Goal: Information Seeking & Learning: Learn about a topic

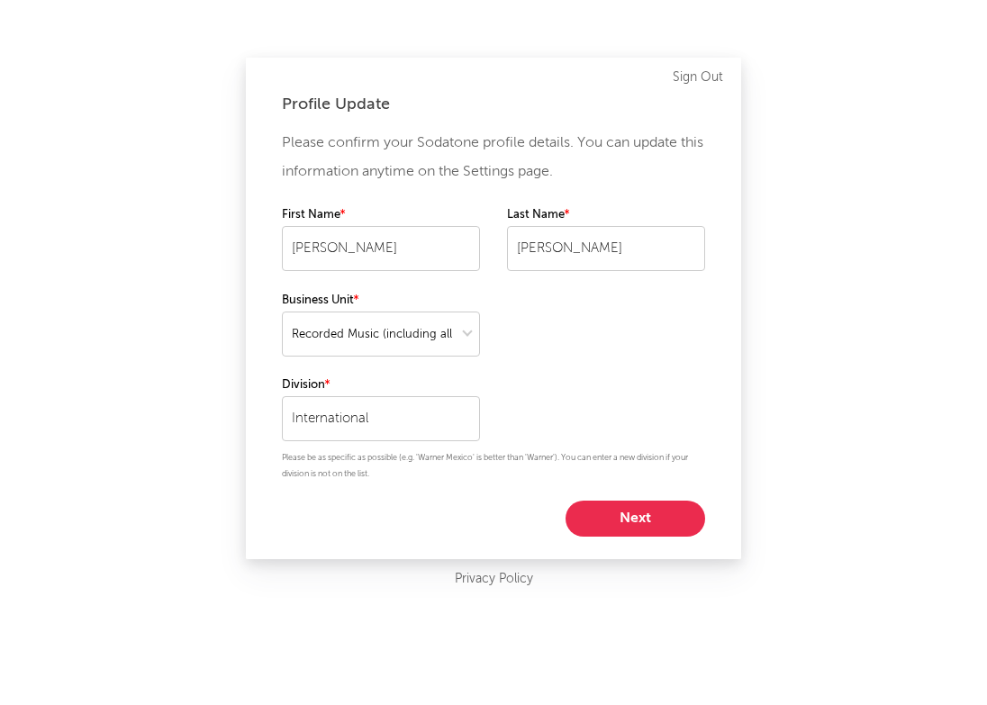
select select "recorded_music"
click at [633, 513] on button "Next" at bounding box center [636, 519] width 140 height 36
select select "marketing"
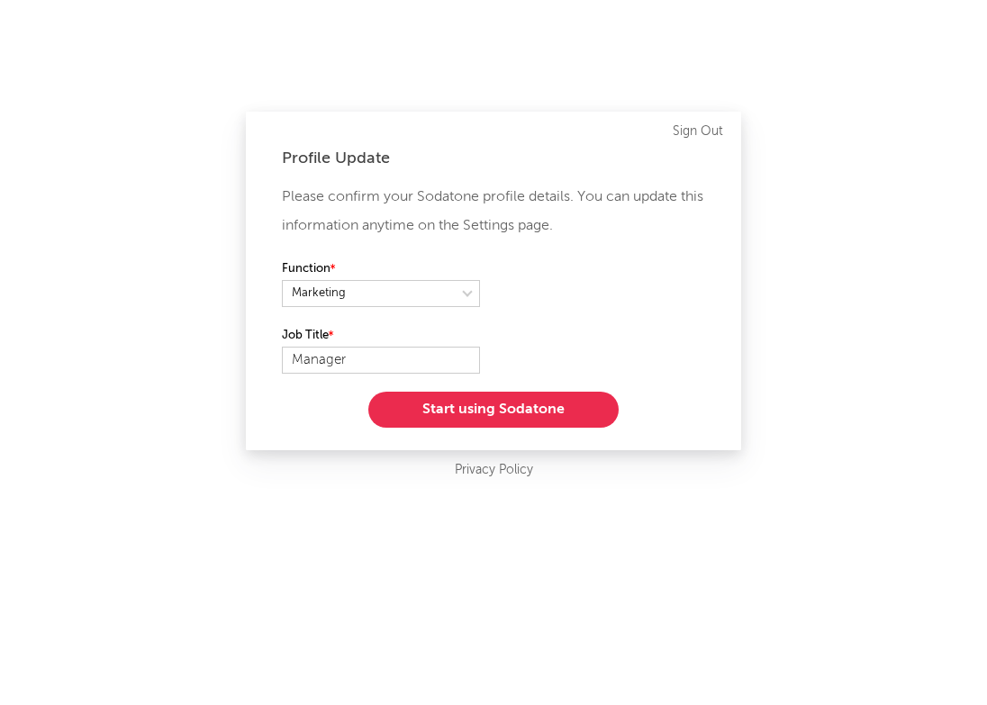
click at [558, 406] on button "Start using Sodatone" at bounding box center [493, 410] width 250 height 36
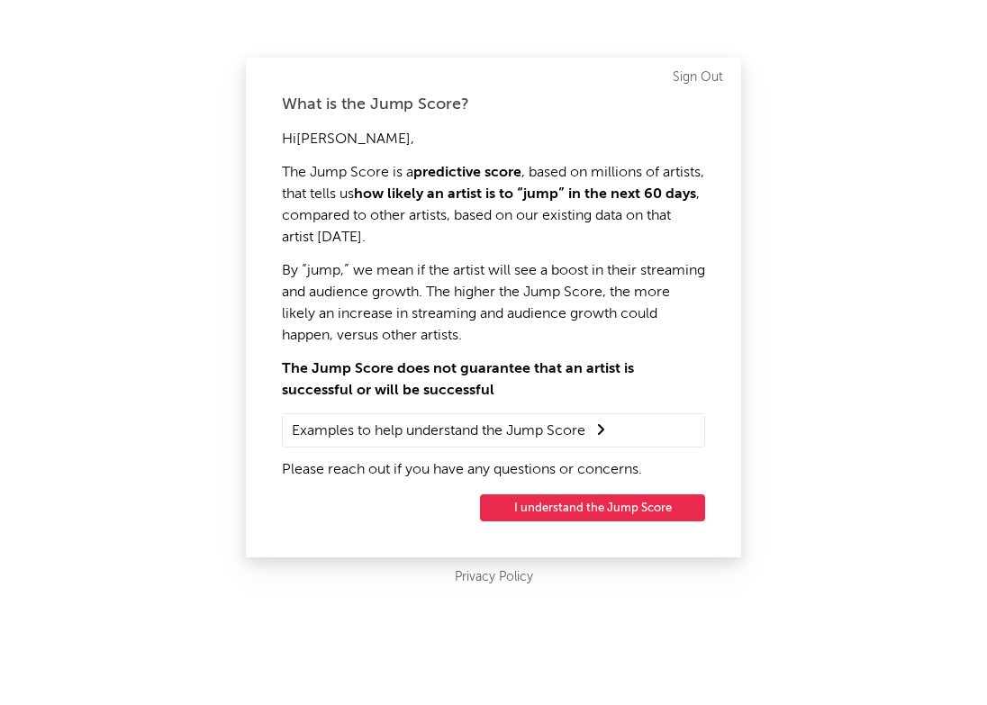
click at [543, 506] on button "I understand the Jump Score" at bounding box center [592, 507] width 225 height 27
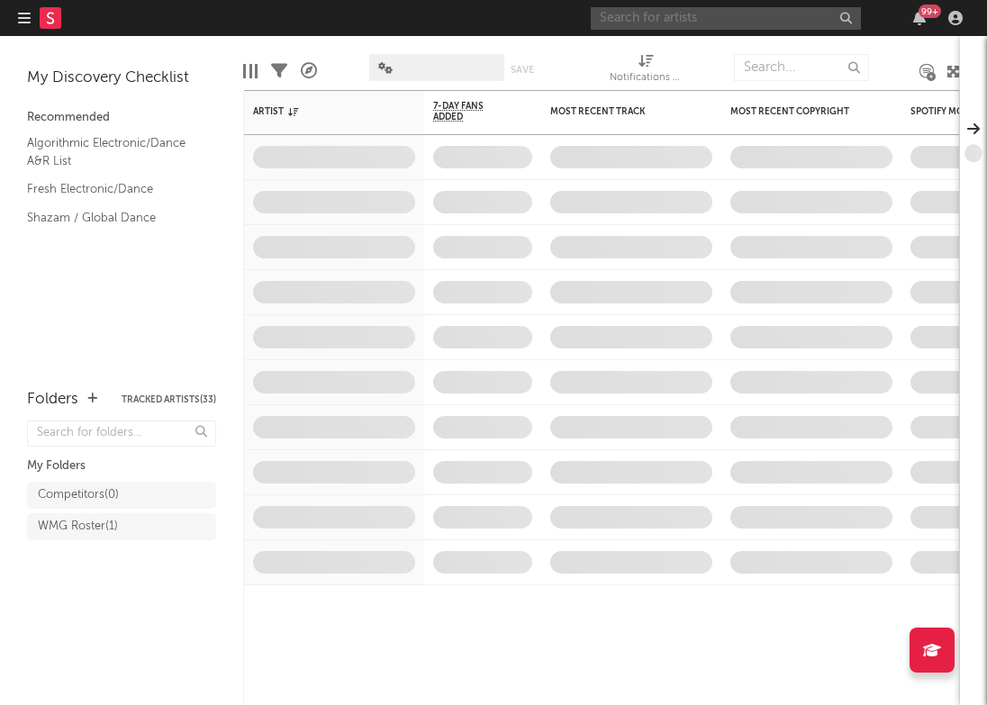
click at [652, 10] on input "text" at bounding box center [726, 18] width 270 height 23
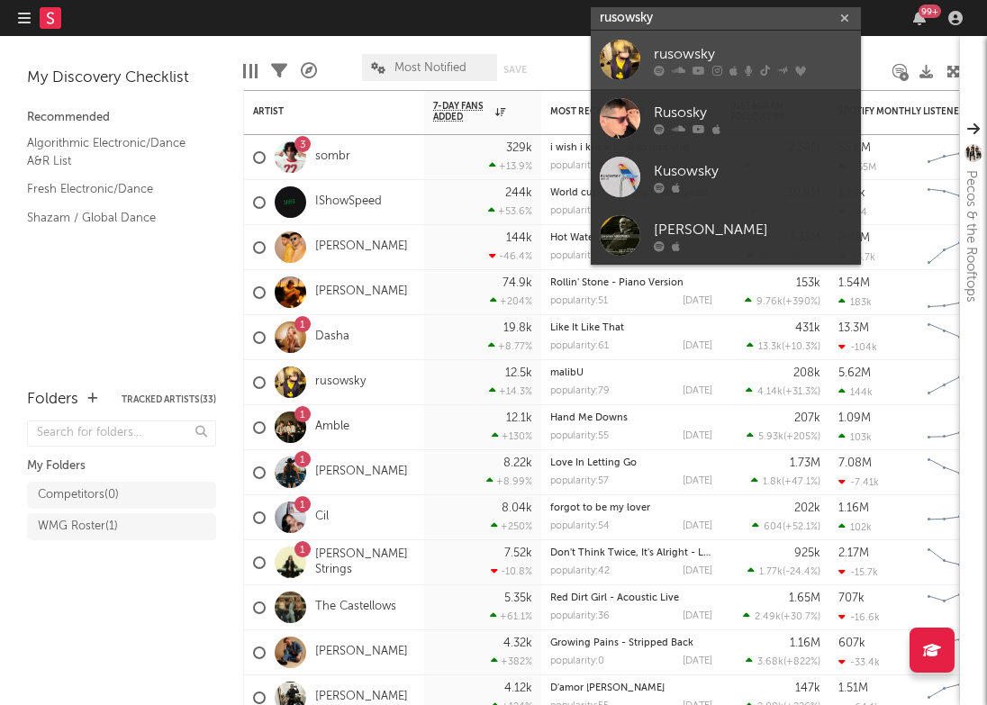
type input "rusowsky"
click at [623, 70] on div at bounding box center [620, 60] width 41 height 41
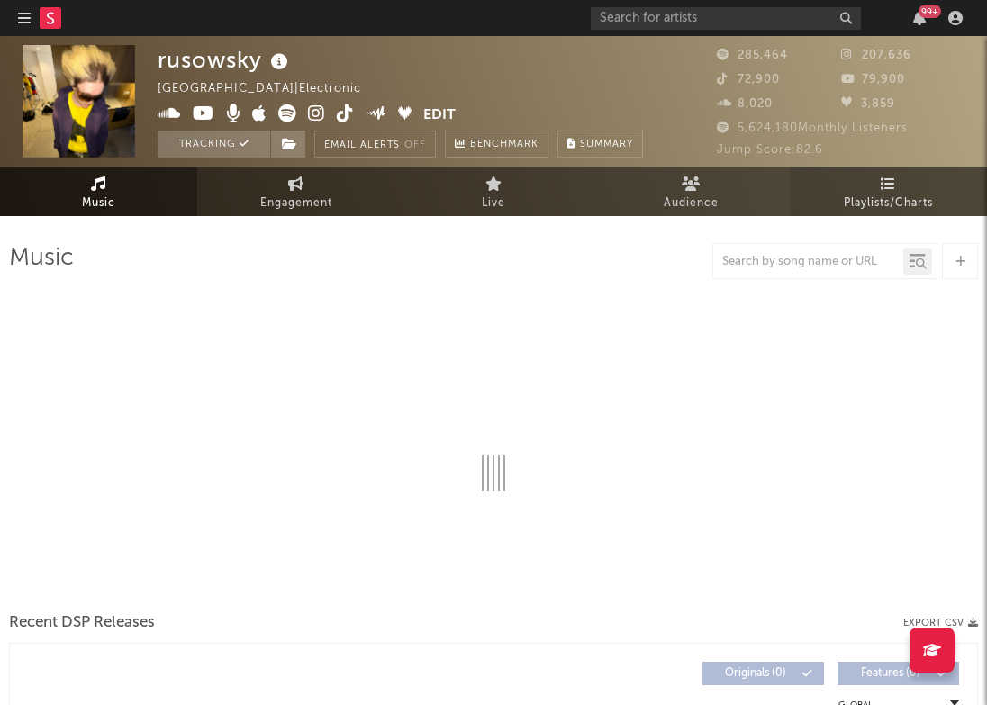
click at [866, 204] on span "Playlists/Charts" at bounding box center [888, 204] width 89 height 22
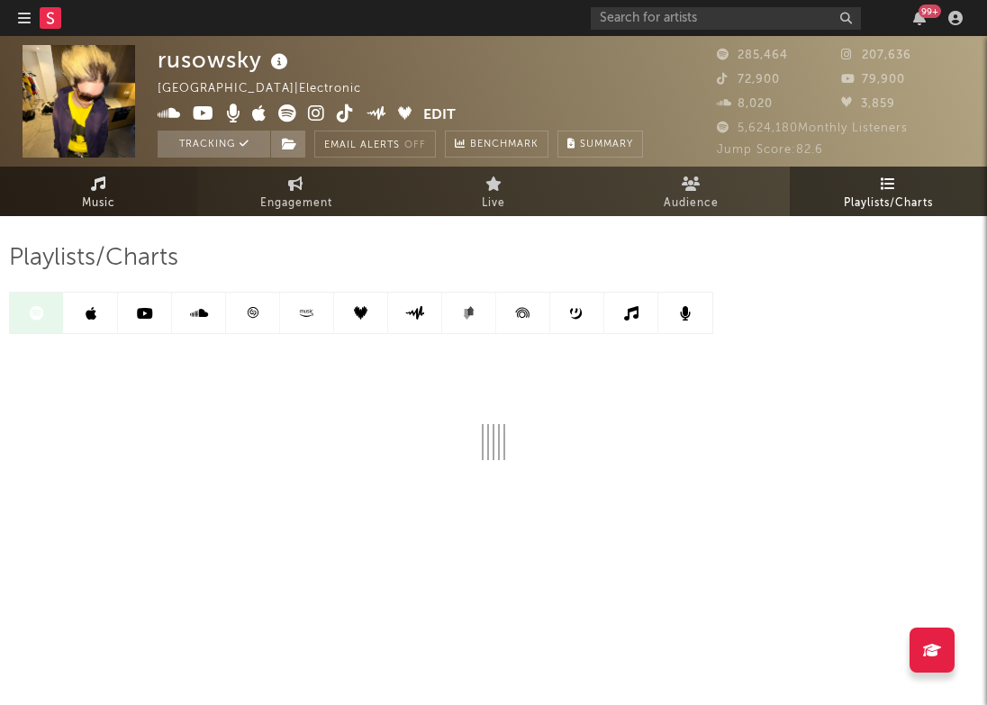
click at [137, 195] on link "Music" at bounding box center [98, 192] width 197 height 50
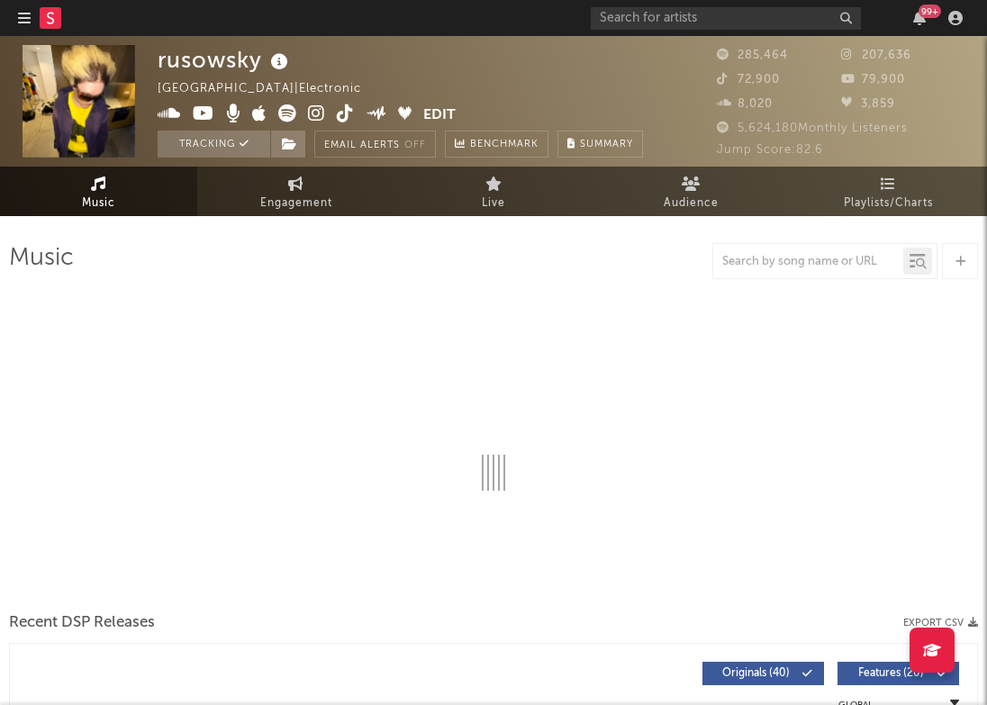
select select "6m"
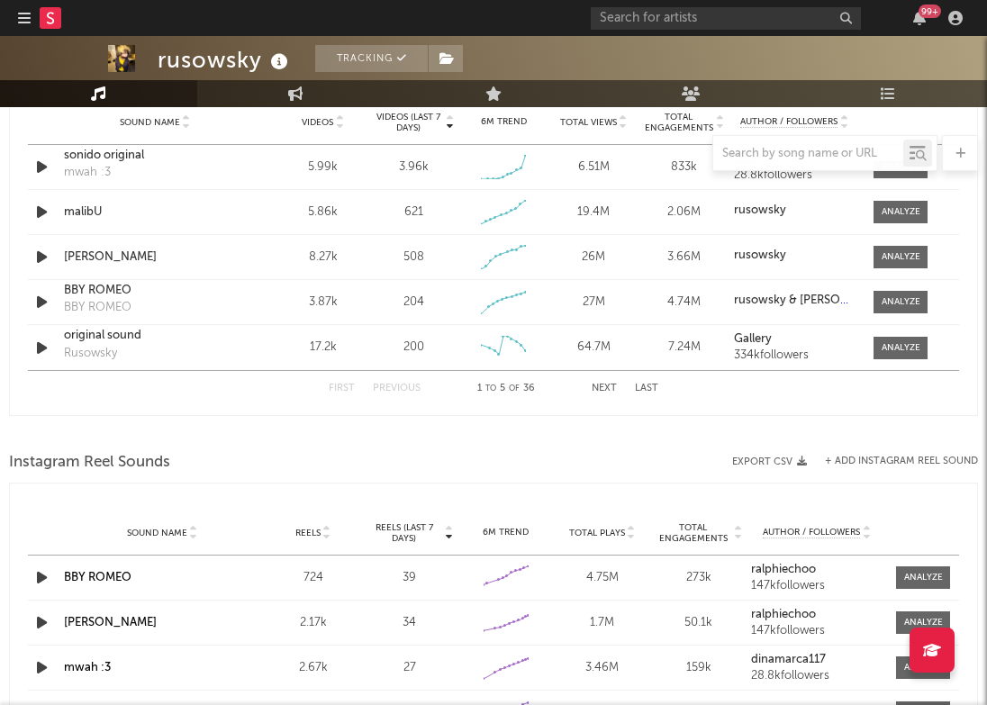
scroll to position [1198, 0]
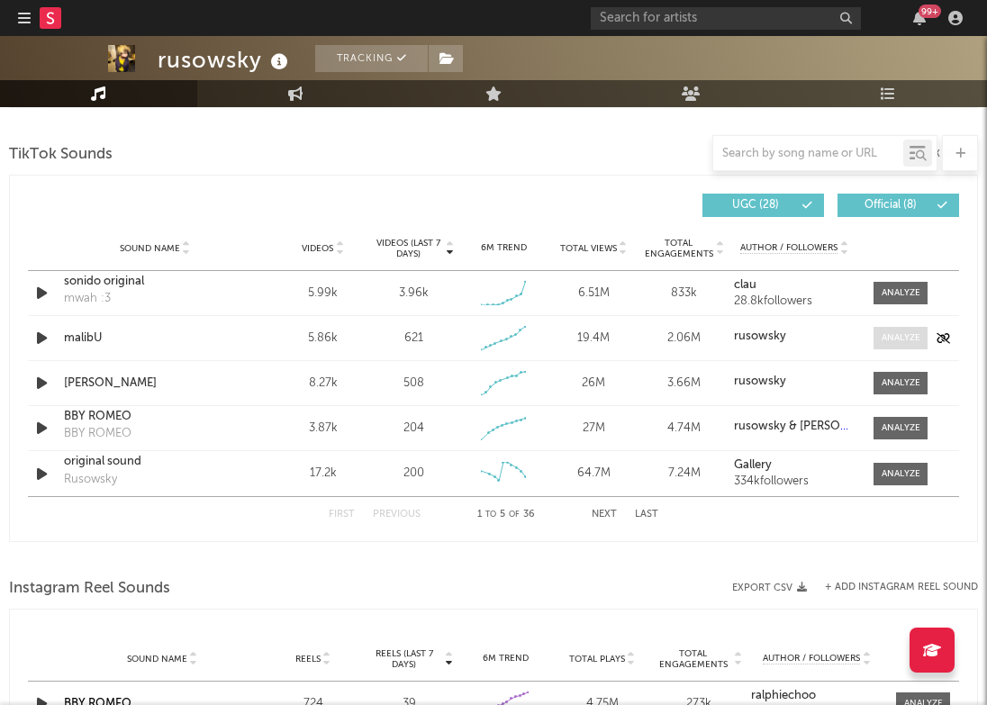
click at [906, 328] on span at bounding box center [901, 338] width 54 height 23
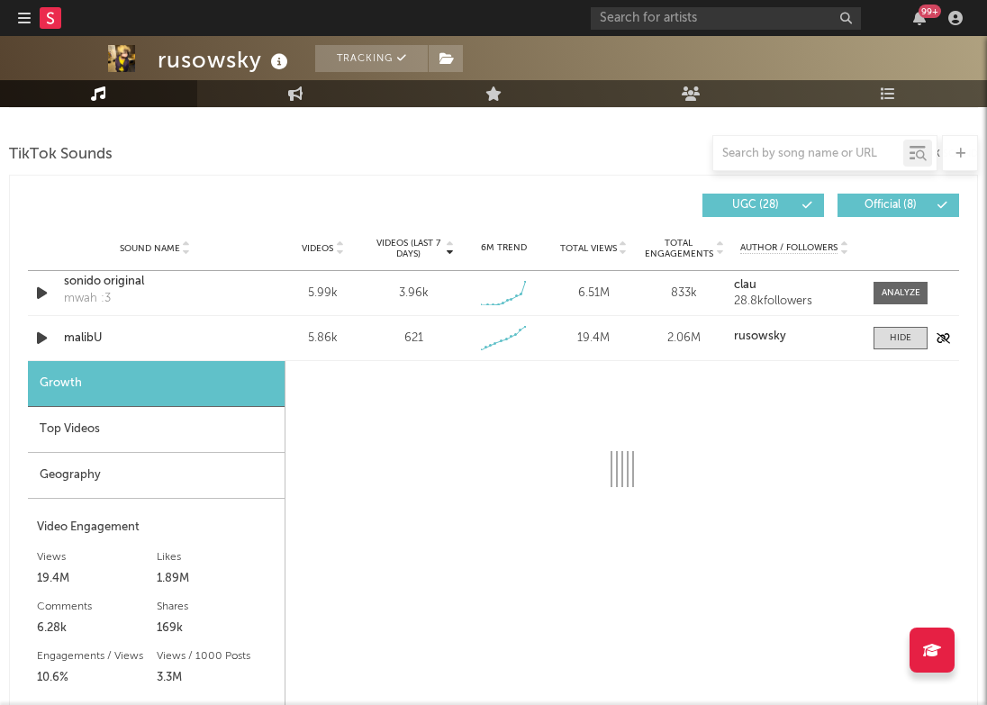
select select "1w"
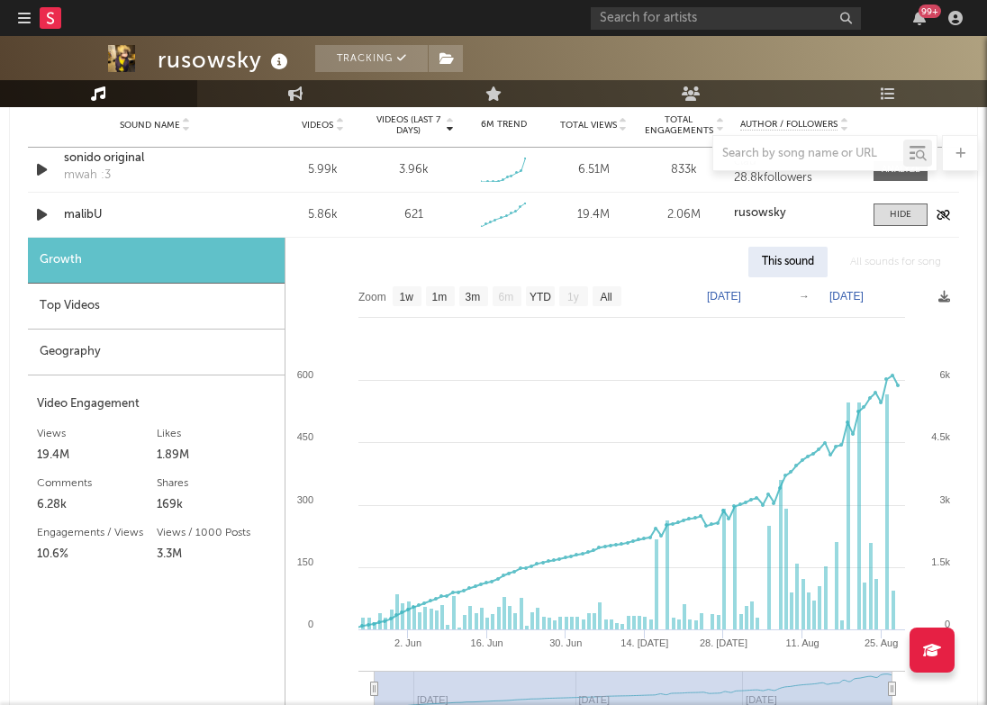
scroll to position [1327, 0]
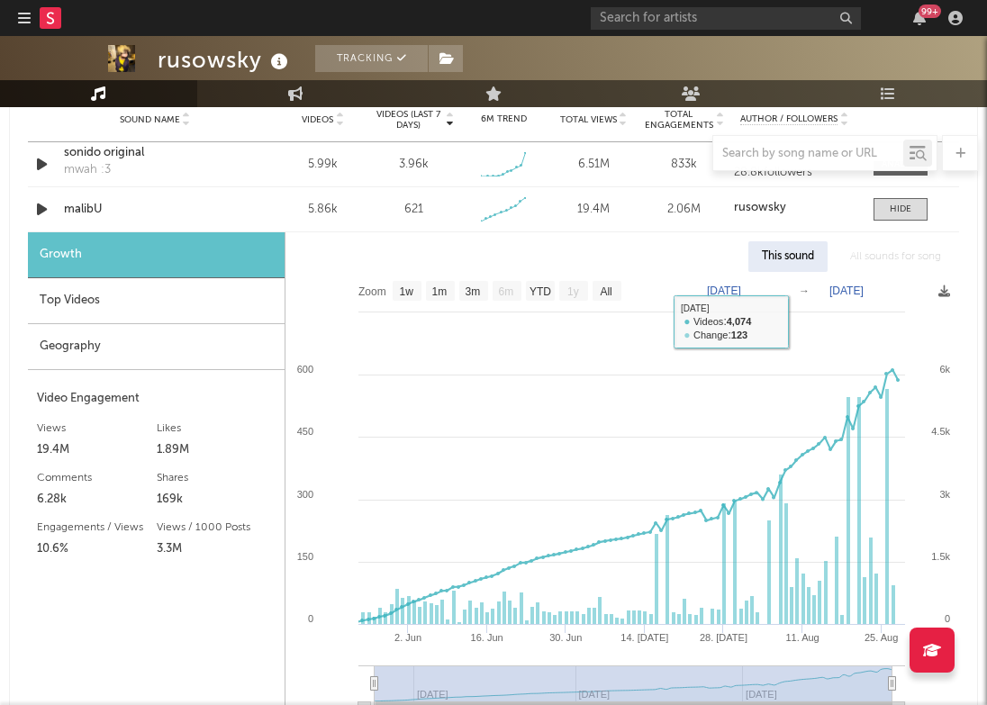
click at [877, 241] on div "All sounds for song" at bounding box center [896, 256] width 118 height 31
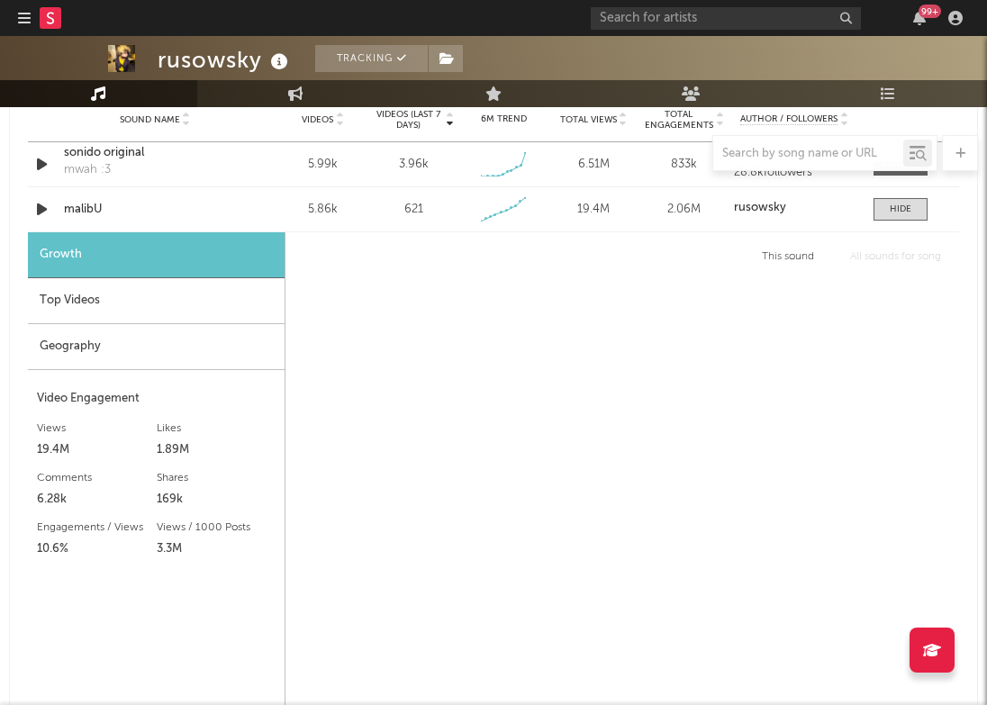
click at [869, 260] on div "All sounds for song" at bounding box center [896, 256] width 118 height 31
click at [829, 258] on div "This sound All sounds for song" at bounding box center [623, 256] width 674 height 31
click at [781, 258] on div "This sound" at bounding box center [787, 256] width 79 height 31
select select "1w"
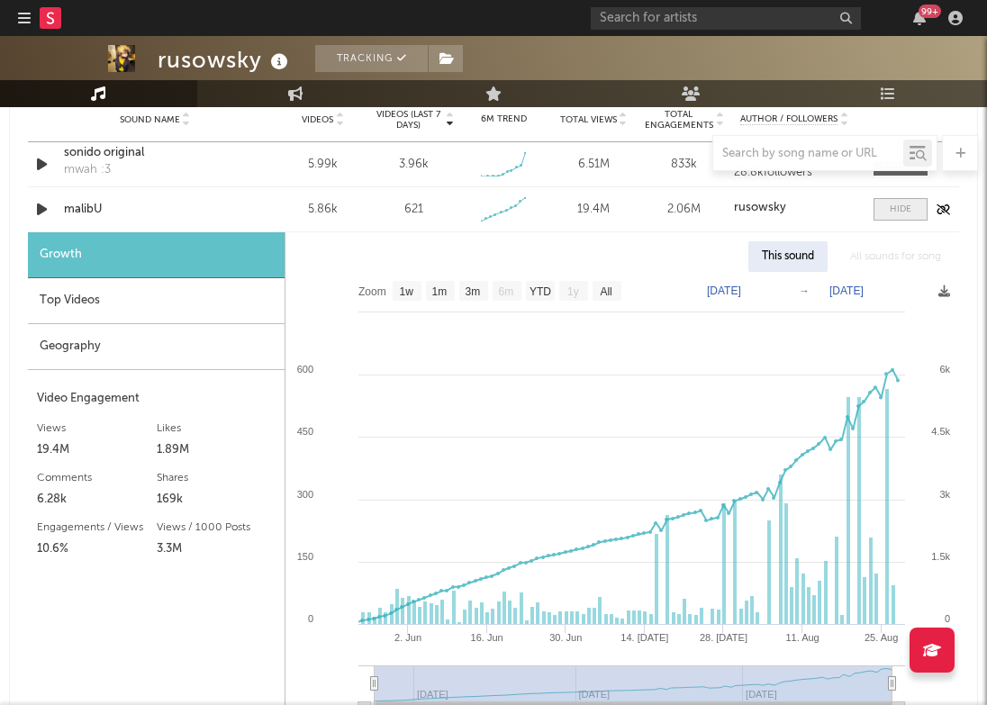
click at [905, 205] on div at bounding box center [901, 210] width 22 height 14
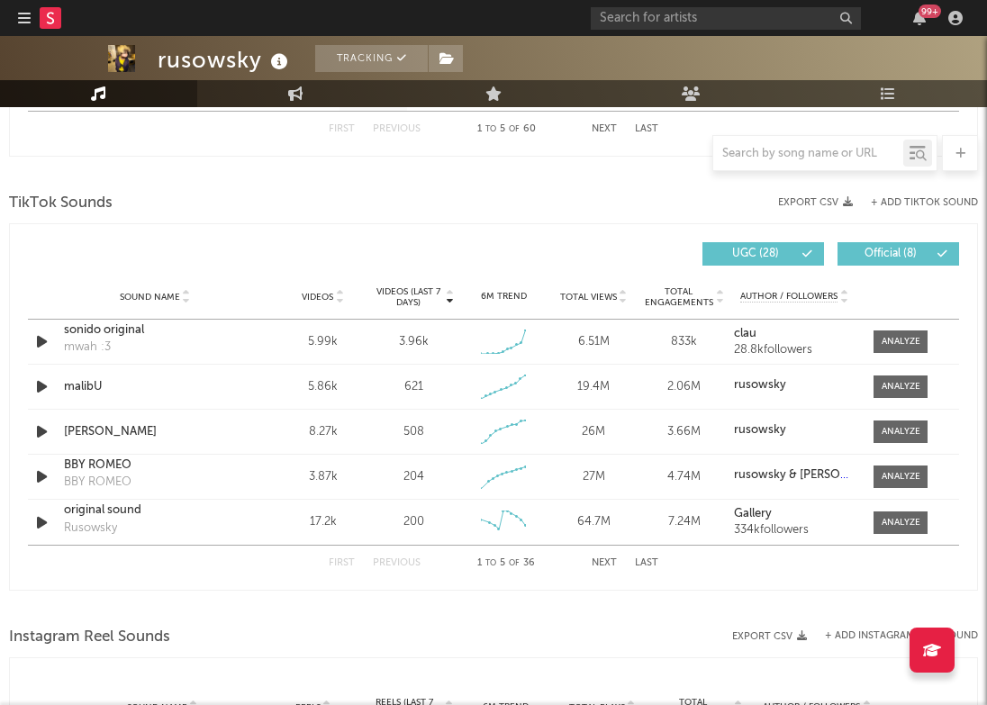
scroll to position [1150, 0]
click at [322, 295] on span "Videos" at bounding box center [318, 296] width 32 height 11
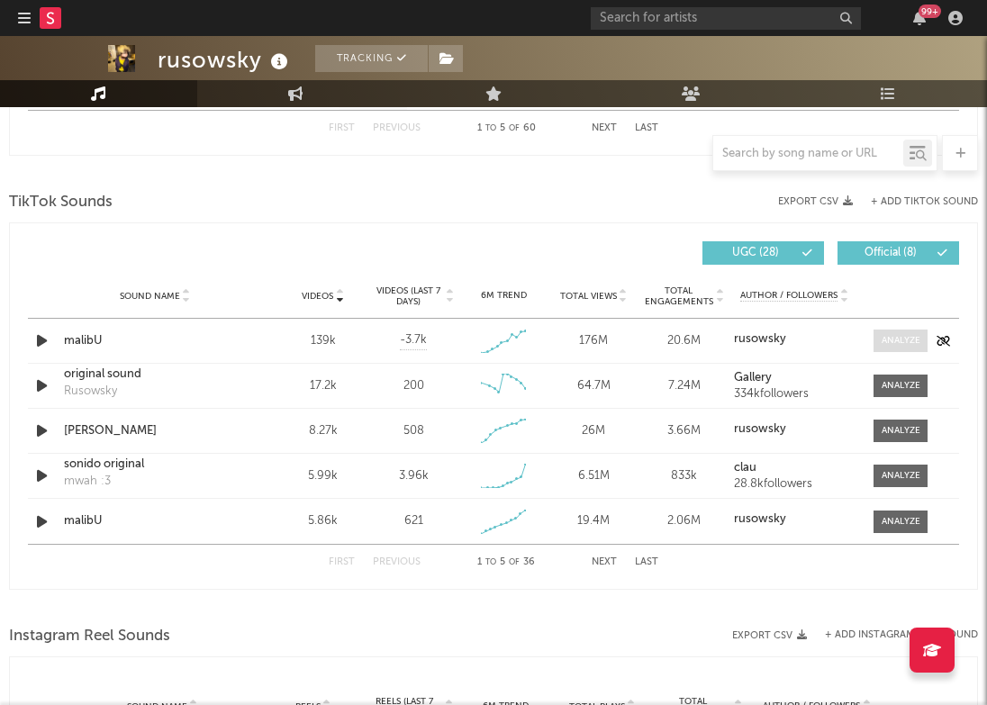
click at [894, 340] on div at bounding box center [901, 341] width 39 height 14
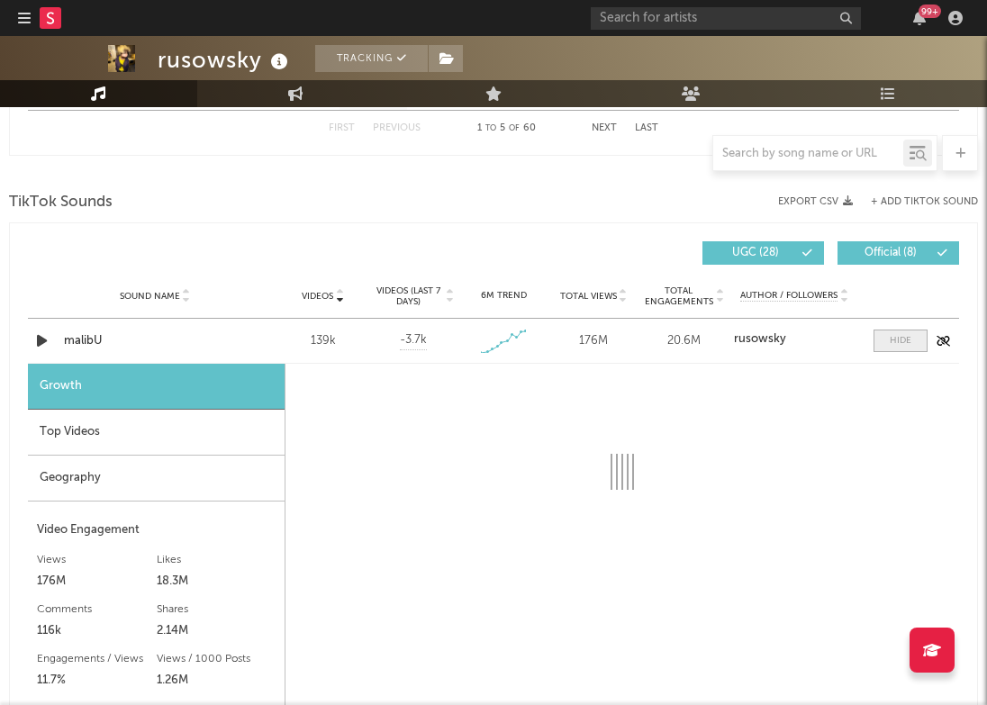
select select "1w"
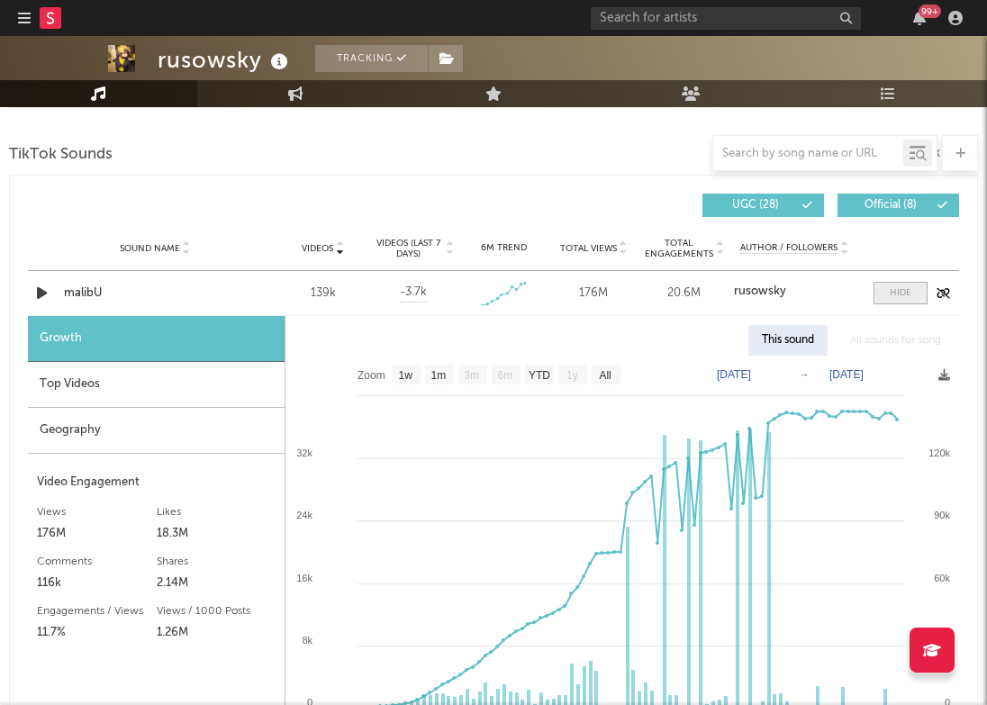
scroll to position [1202, 0]
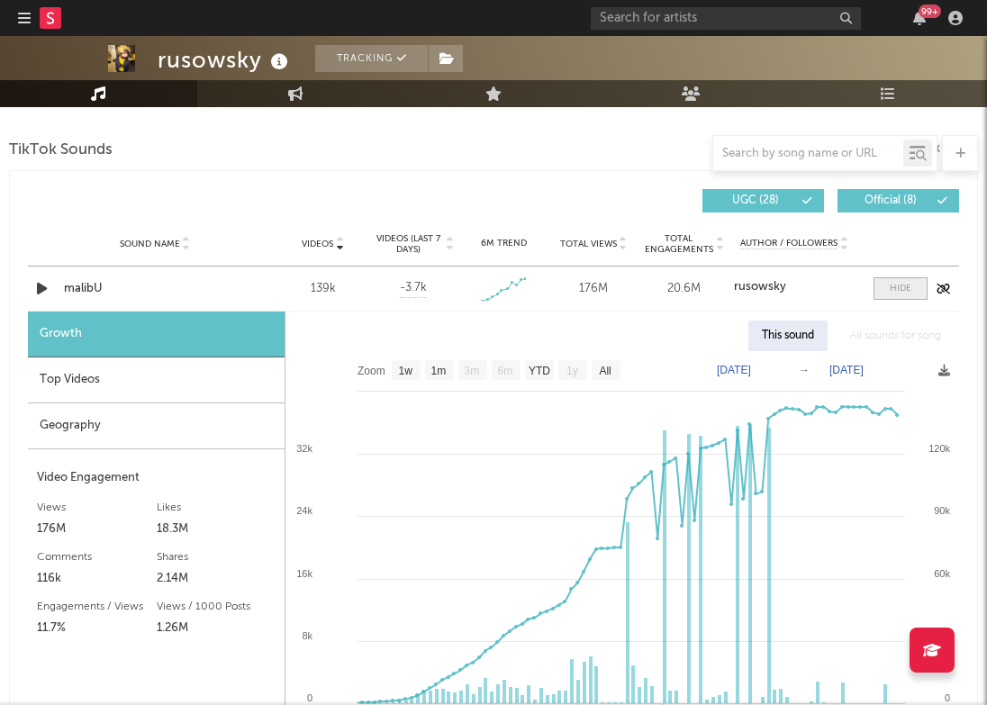
click at [898, 278] on span at bounding box center [901, 288] width 54 height 23
